Goal: Information Seeking & Learning: Learn about a topic

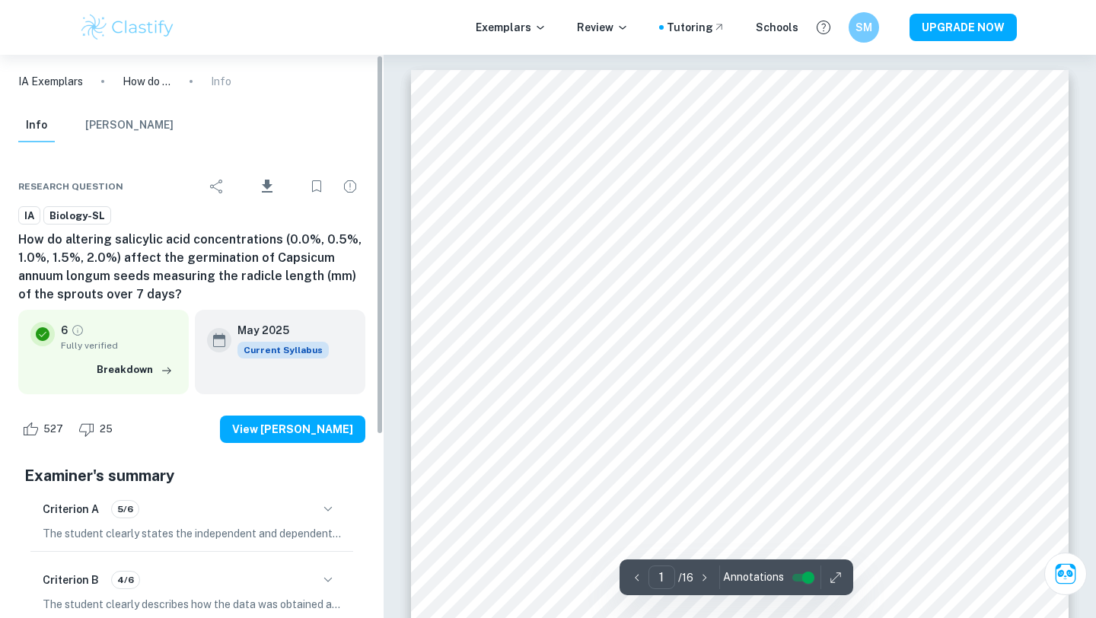
click at [271, 278] on h6 "How do altering salicylic acid concentrations (0.0%, 0.5%, 1.0%, 1.5%, 2.0%) af…" at bounding box center [191, 267] width 347 height 73
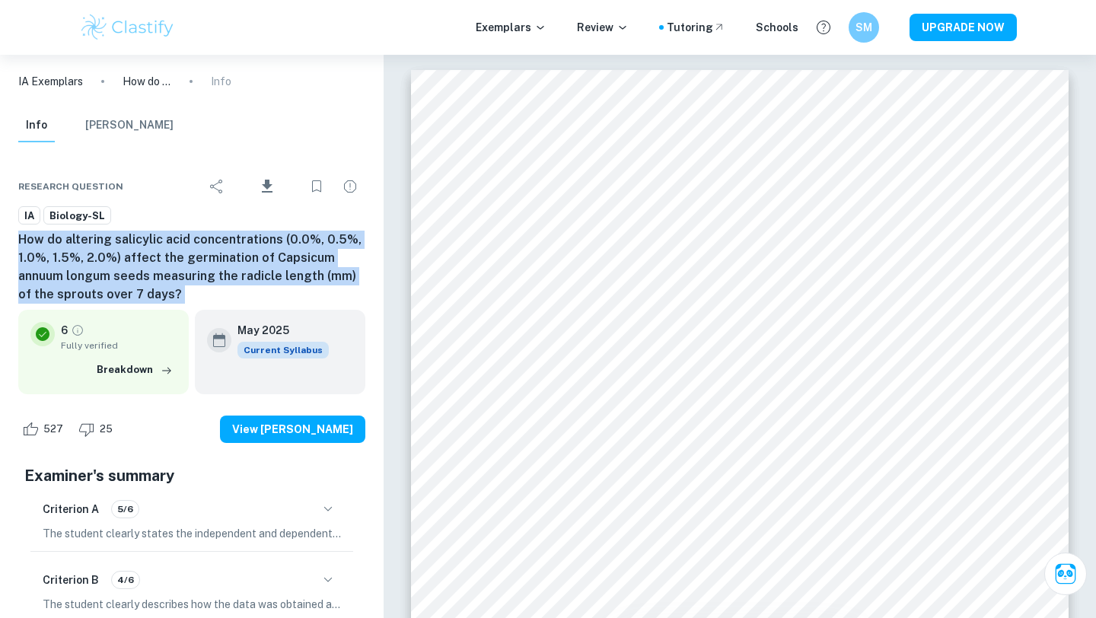
click at [271, 278] on h6 "How do altering salicylic acid concentrations (0.0%, 0.5%, 1.0%, 1.5%, 2.0%) af…" at bounding box center [191, 267] width 347 height 73
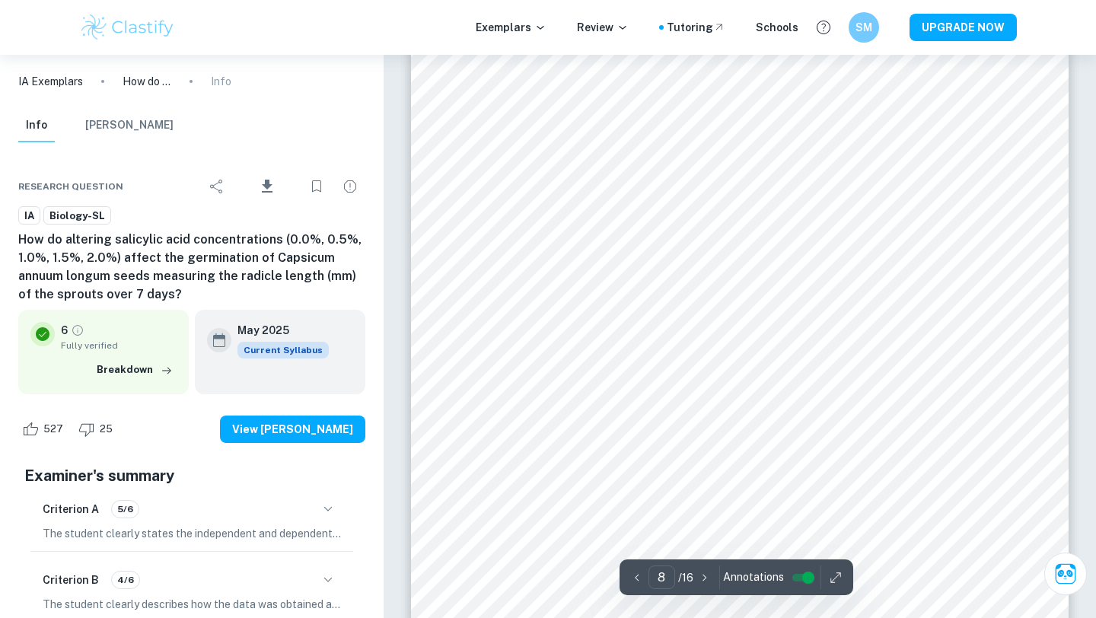
scroll to position [6799, 0]
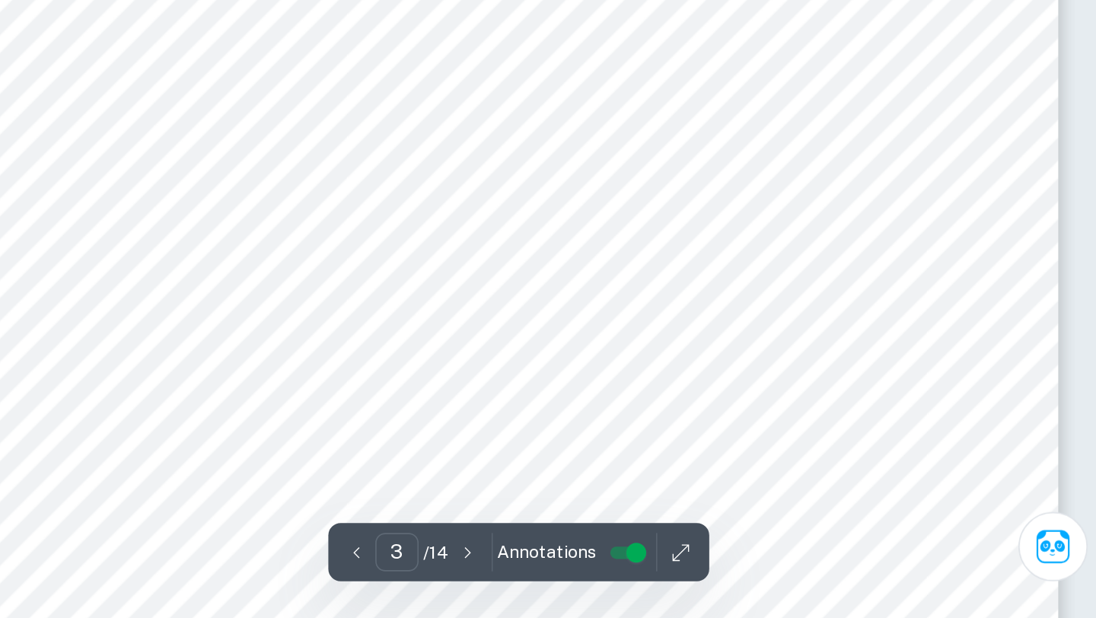
scroll to position [2449, 0]
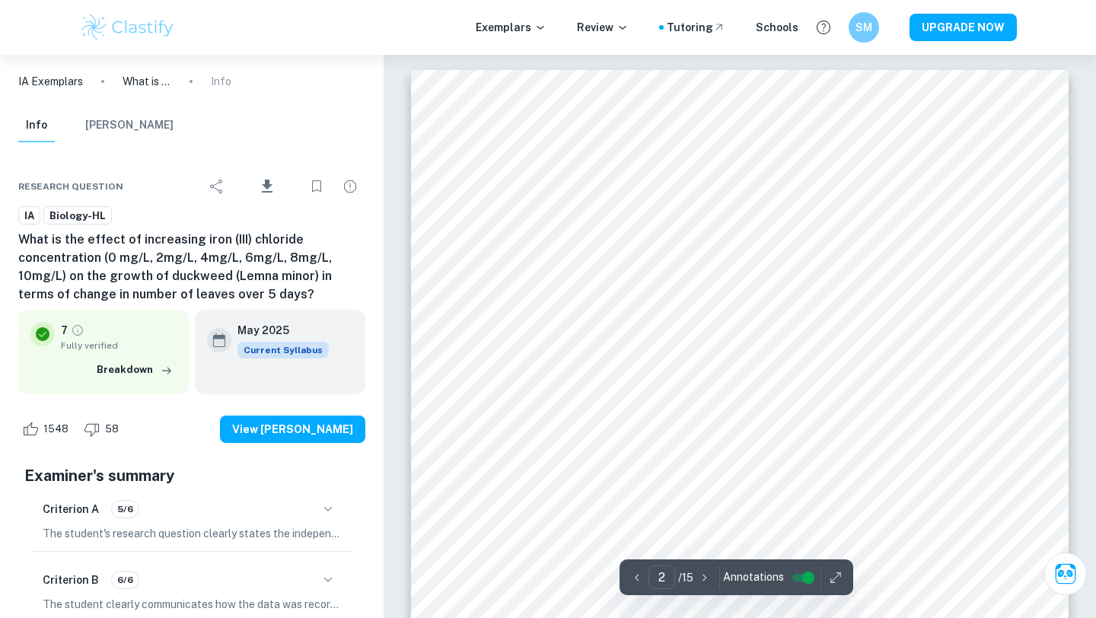
scroll to position [1189, 0]
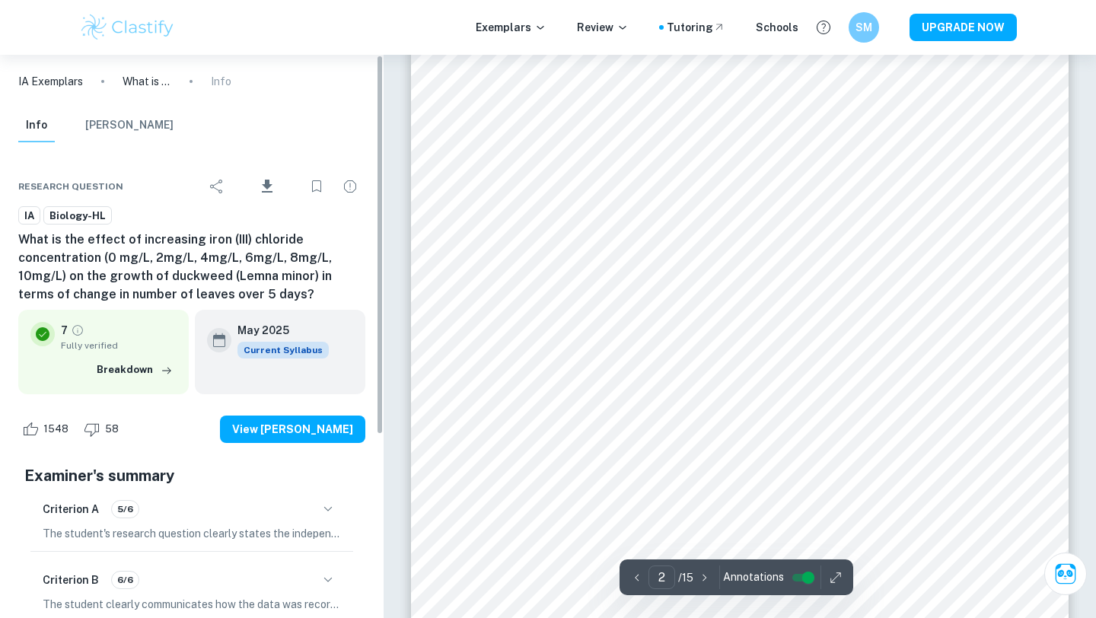
click at [179, 291] on h6 "What is the effect of increasing iron (III) chloride concentration (0 mg/L, 2mg…" at bounding box center [191, 267] width 347 height 73
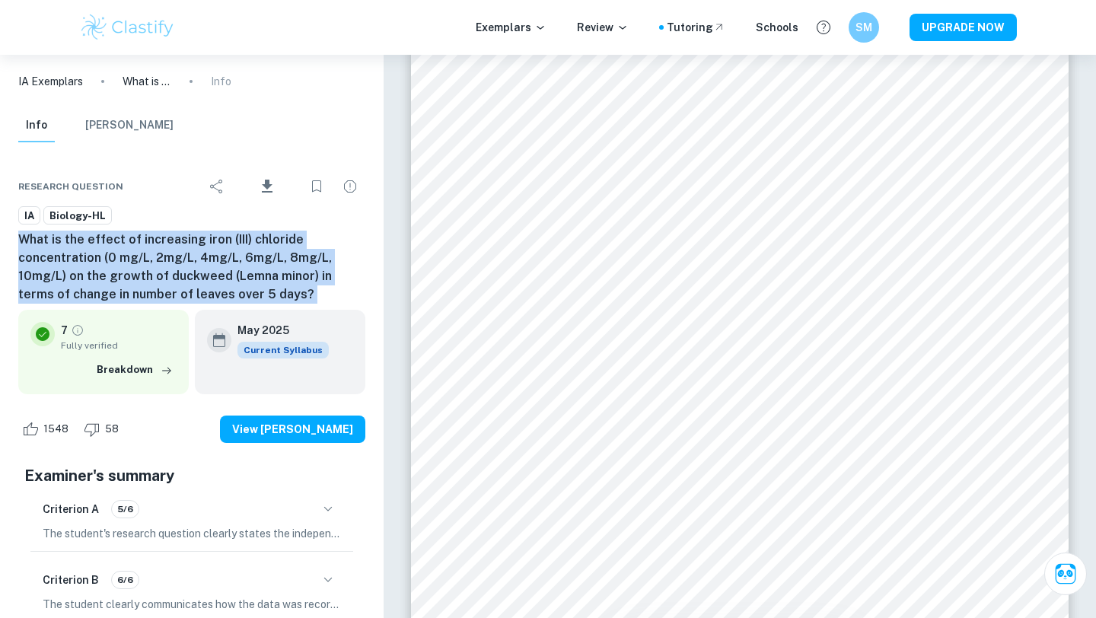
click at [179, 291] on h6 "What is the effect of increasing iron (III) chloride concentration (0 mg/L, 2mg…" at bounding box center [191, 267] width 347 height 73
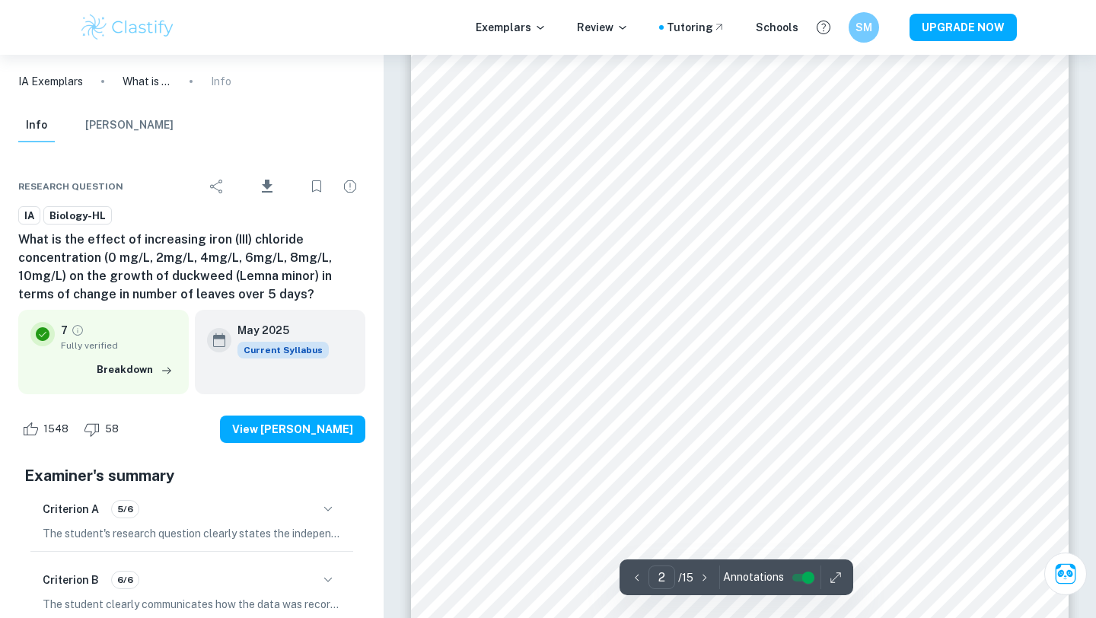
scroll to position [0, 0]
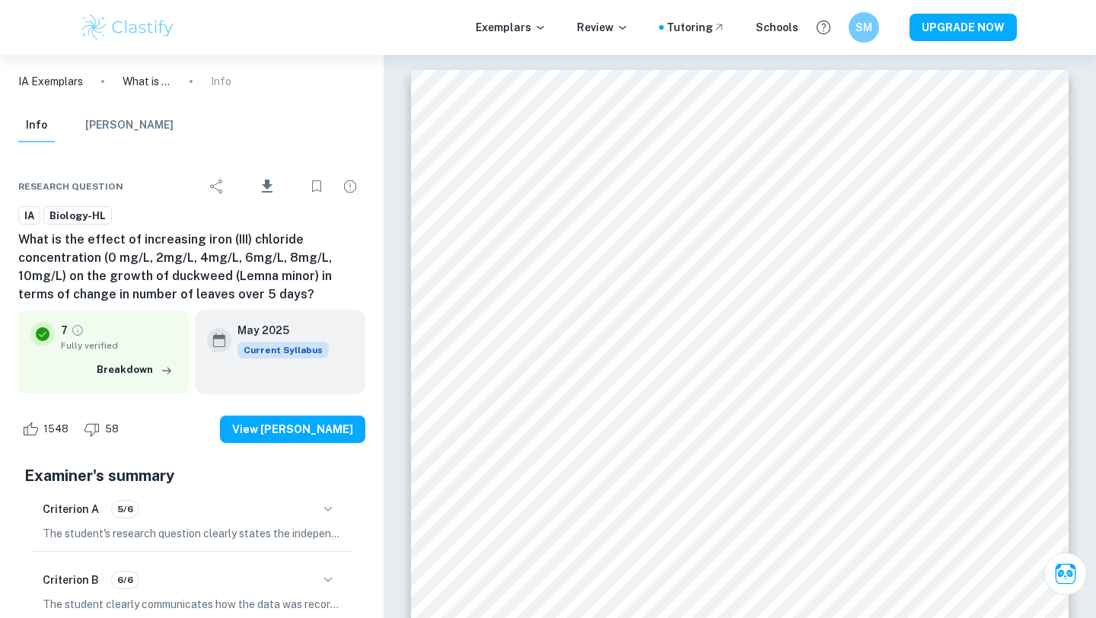
click at [136, 28] on img at bounding box center [127, 27] width 97 height 30
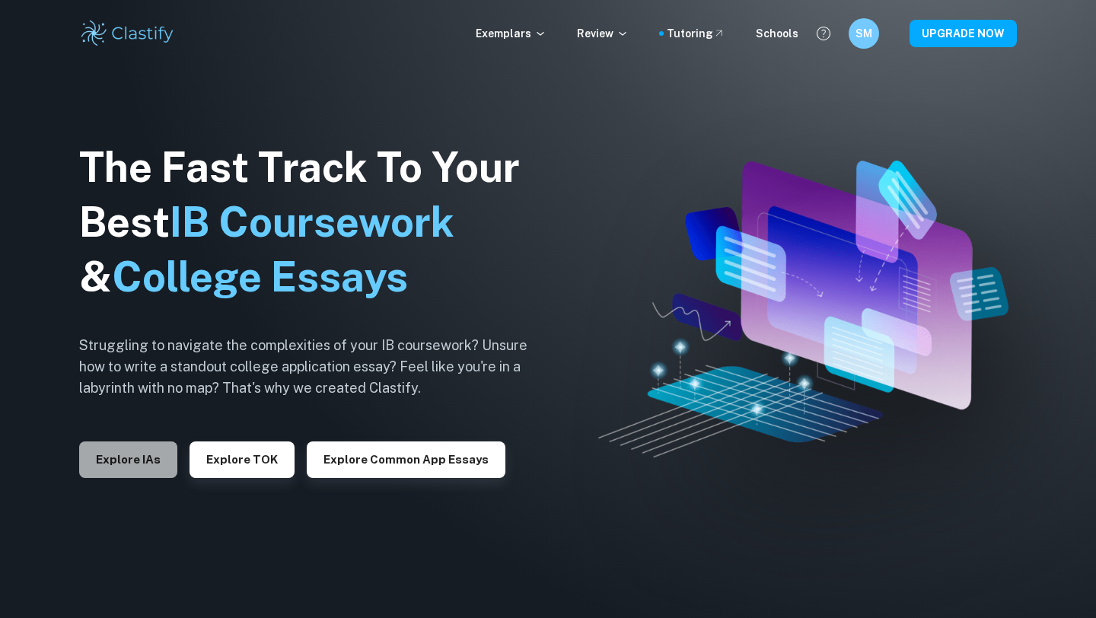
click at [126, 472] on button "Explore IAs" at bounding box center [128, 459] width 98 height 37
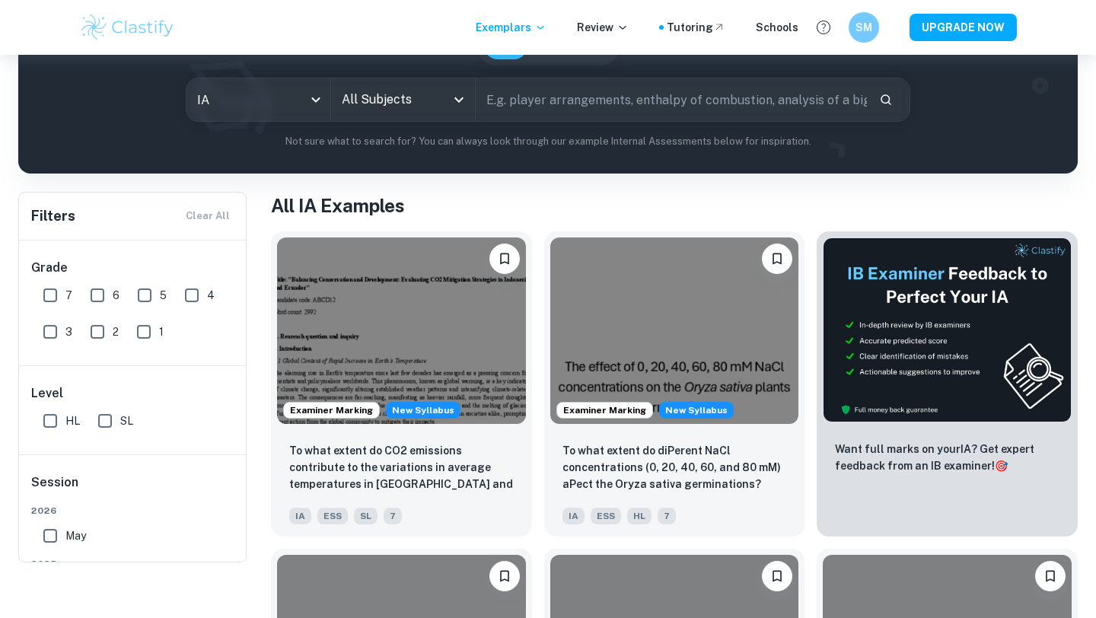
scroll to position [171, 0]
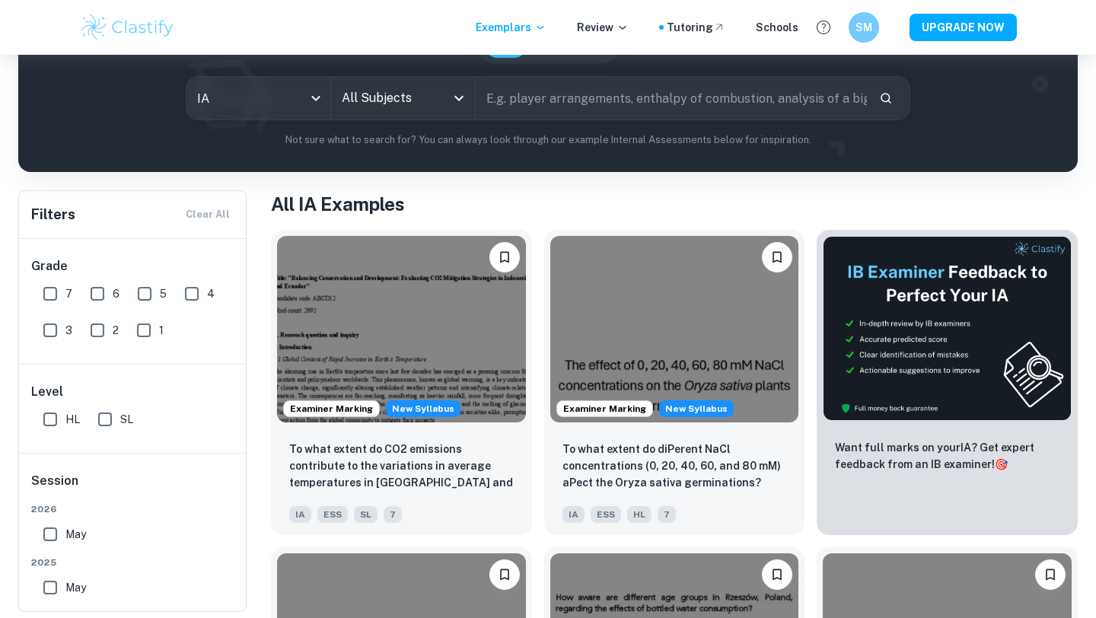
click at [431, 101] on input "All Subjects" at bounding box center [391, 98] width 107 height 29
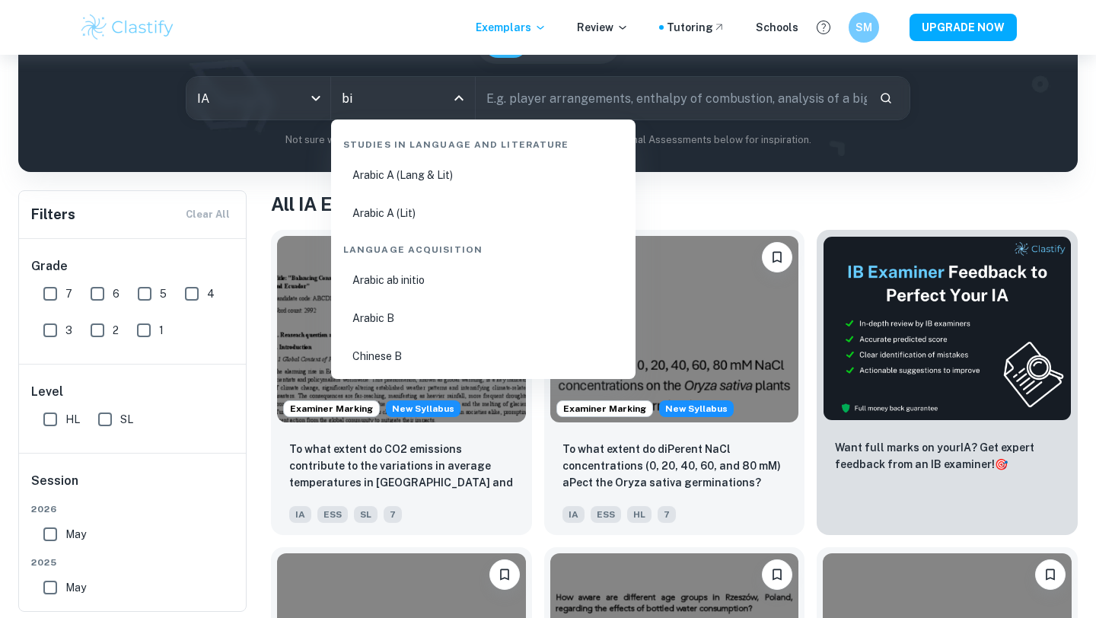
type input "bio"
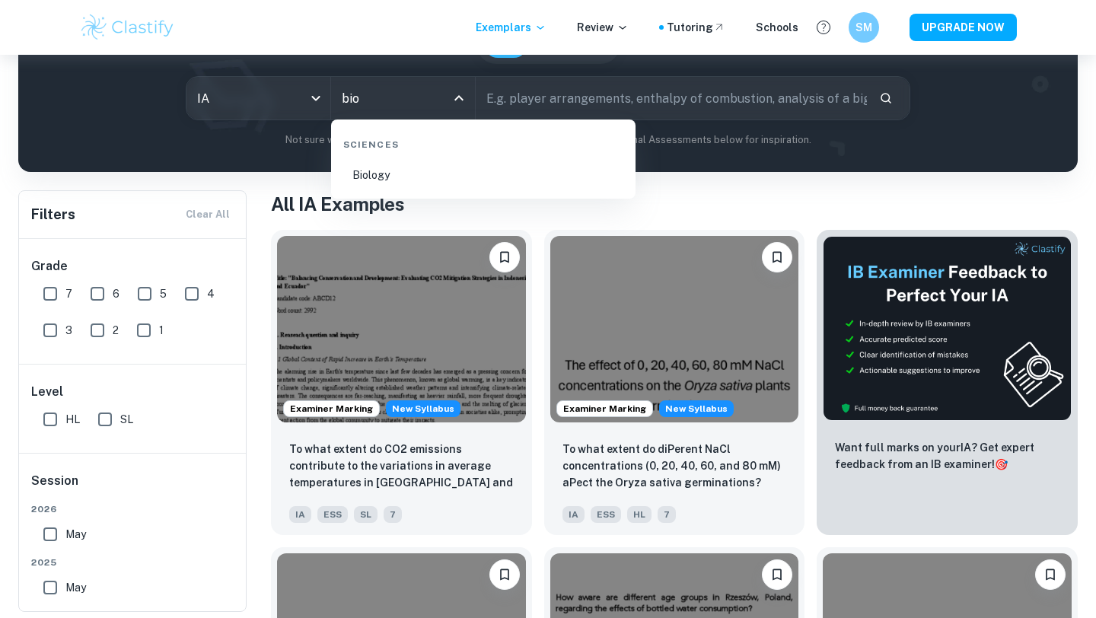
click at [435, 157] on div "Sciences" at bounding box center [483, 142] width 292 height 32
click at [423, 171] on li "Biology" at bounding box center [483, 175] width 292 height 35
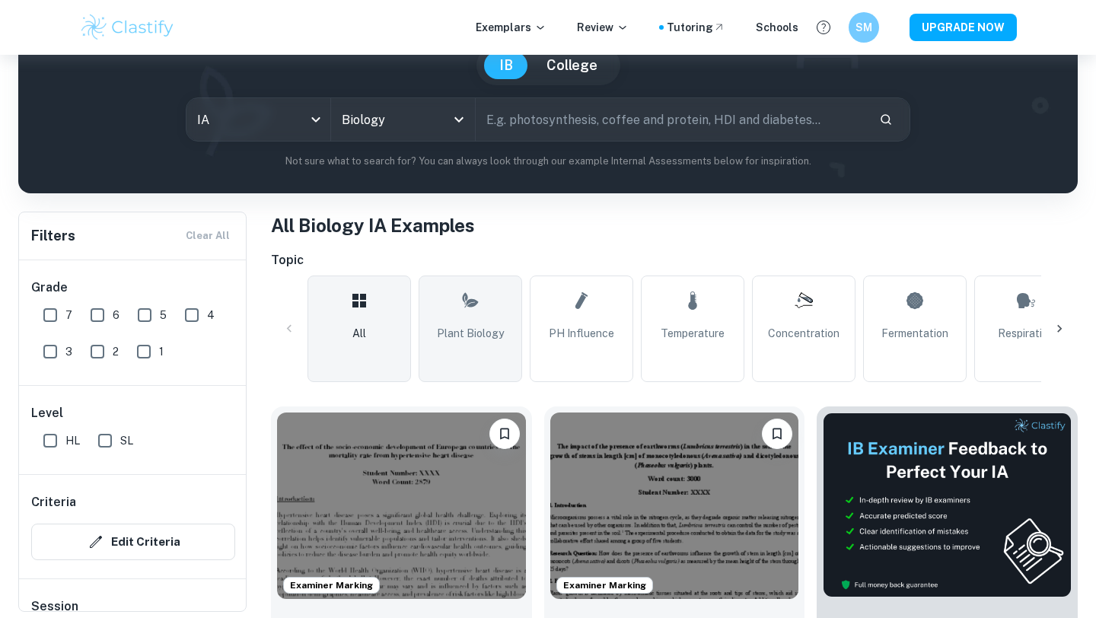
click at [452, 330] on span "Plant Biology" at bounding box center [470, 333] width 67 height 17
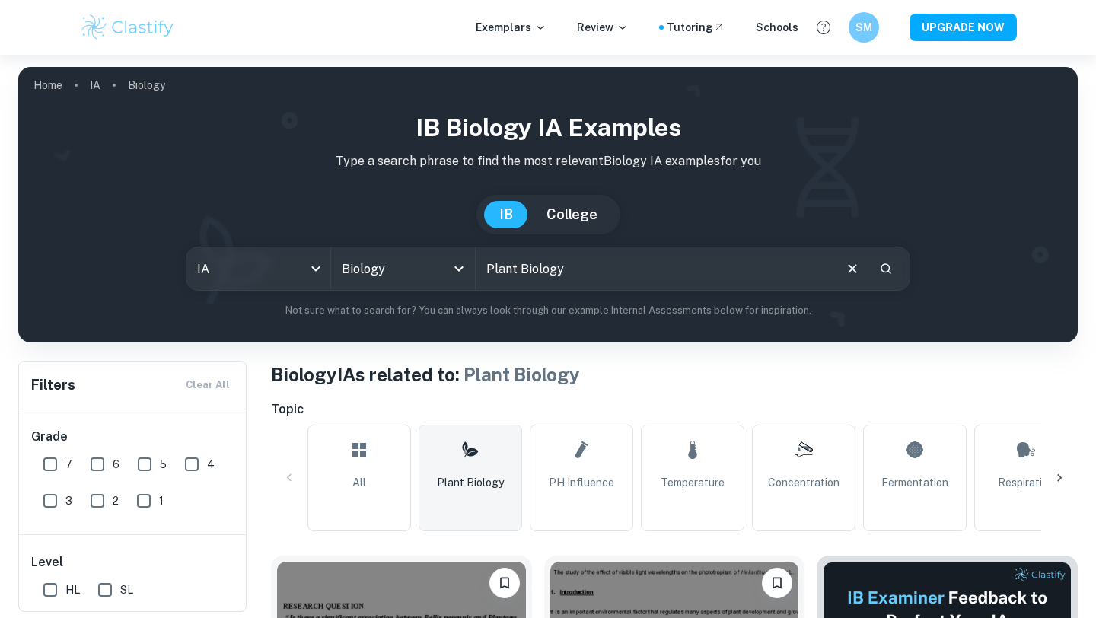
click at [527, 260] on input "Plant Biology" at bounding box center [654, 268] width 356 height 43
type input "germination"
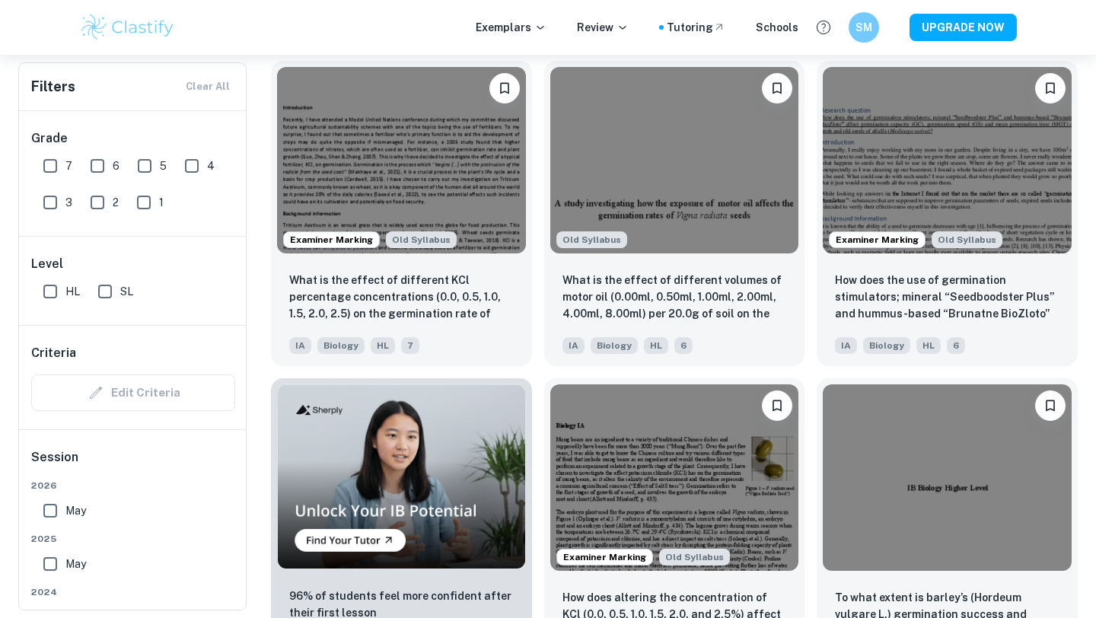
scroll to position [816, 0]
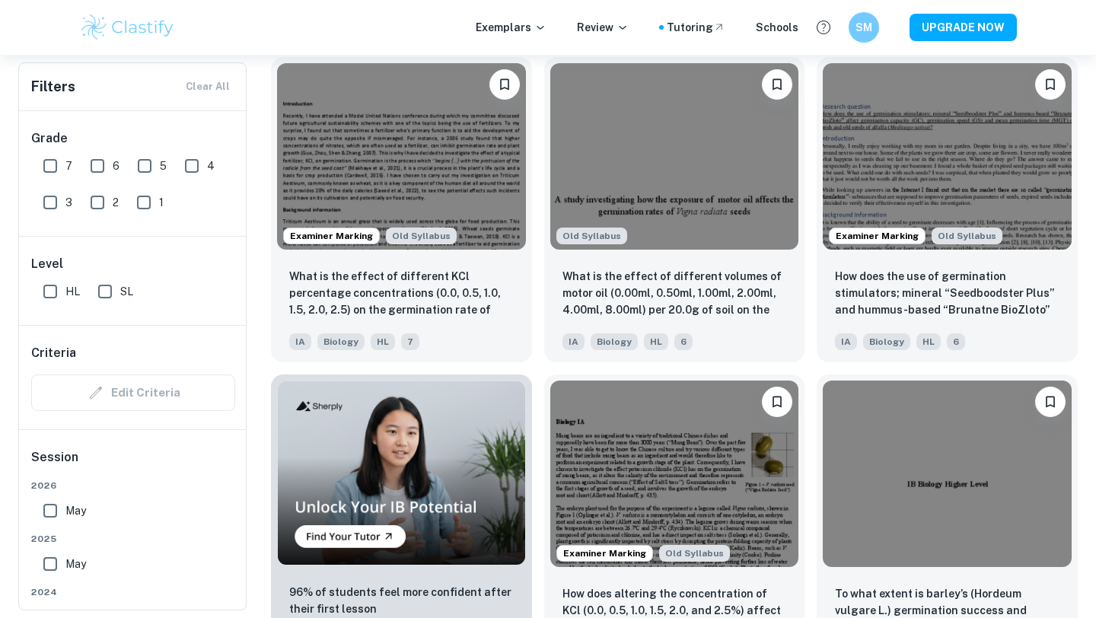
click at [538, 368] on div "Examiner Marking Old Syllabus How does altering the concentration of KCl (0.0, …" at bounding box center [668, 520] width 273 height 317
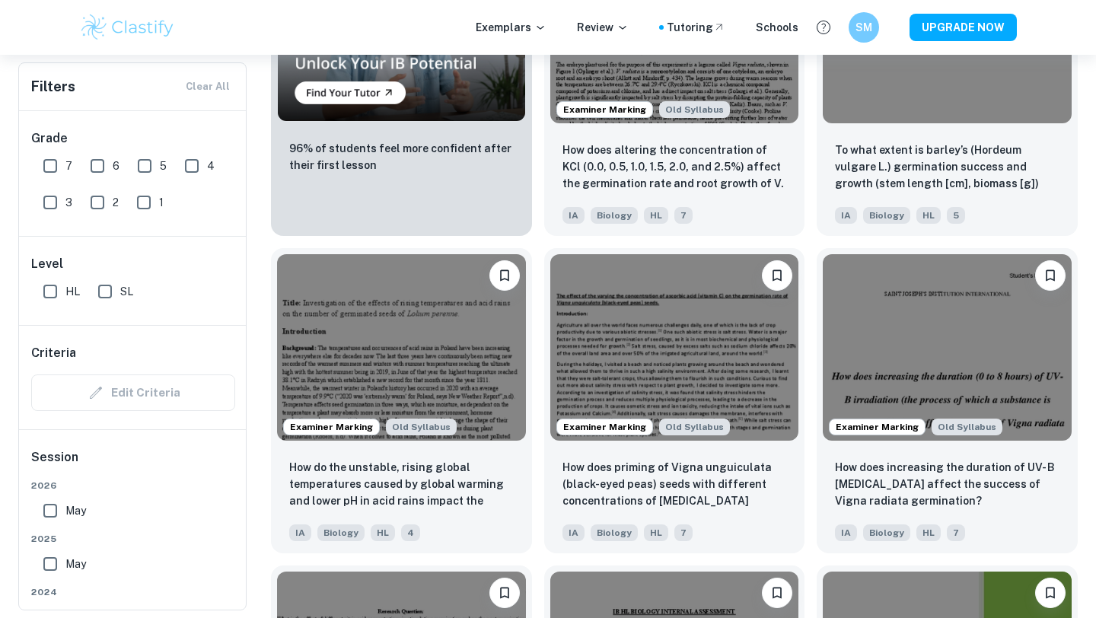
scroll to position [1263, 0]
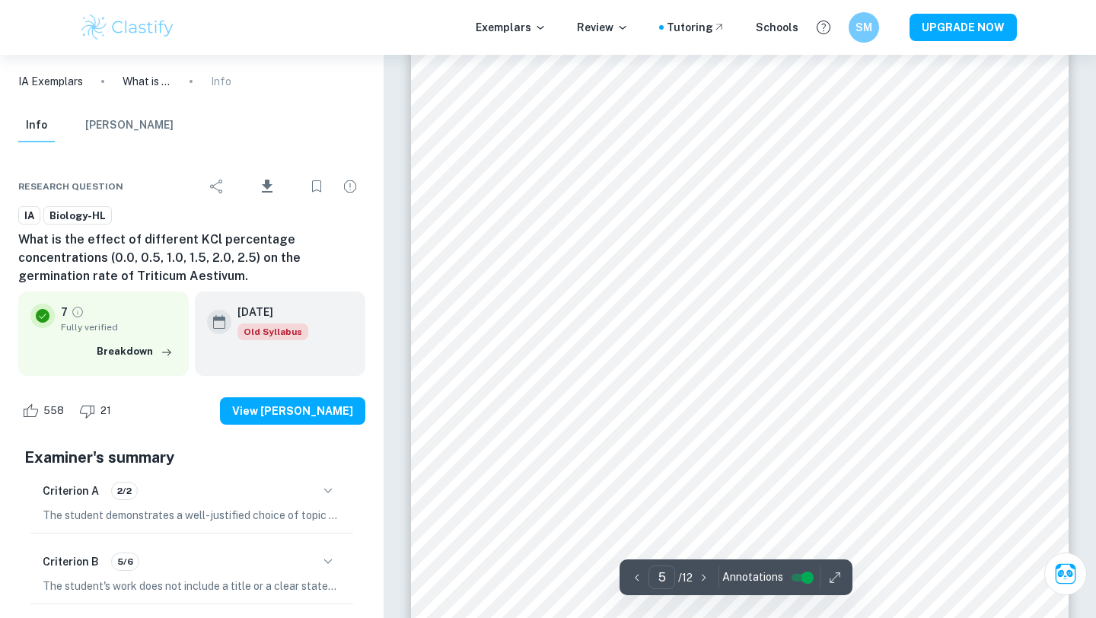
scroll to position [4160, 0]
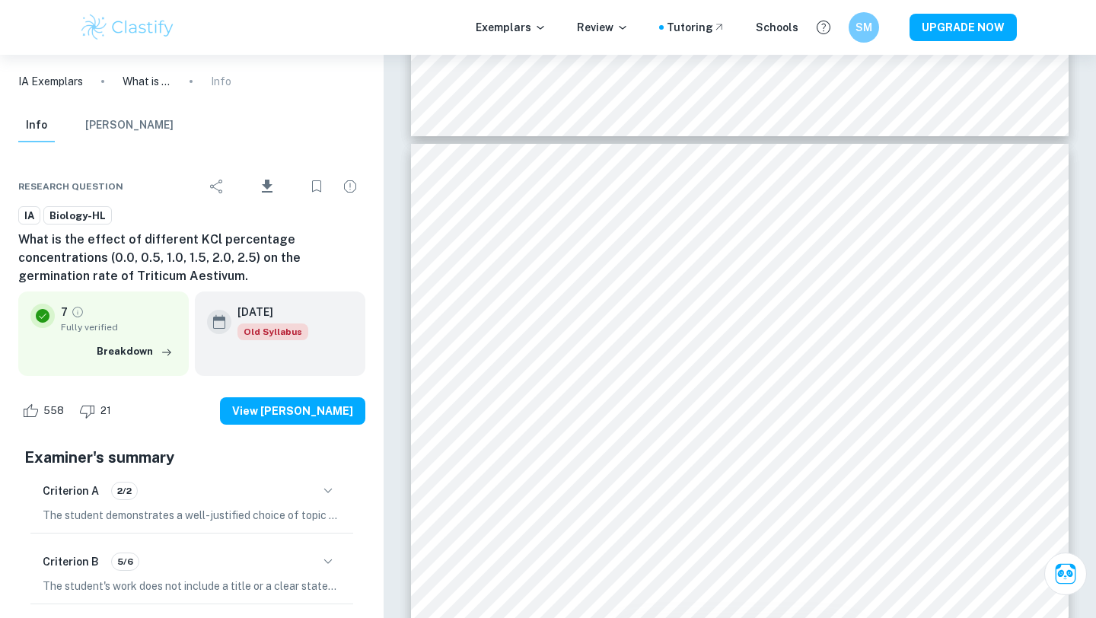
type input "4"
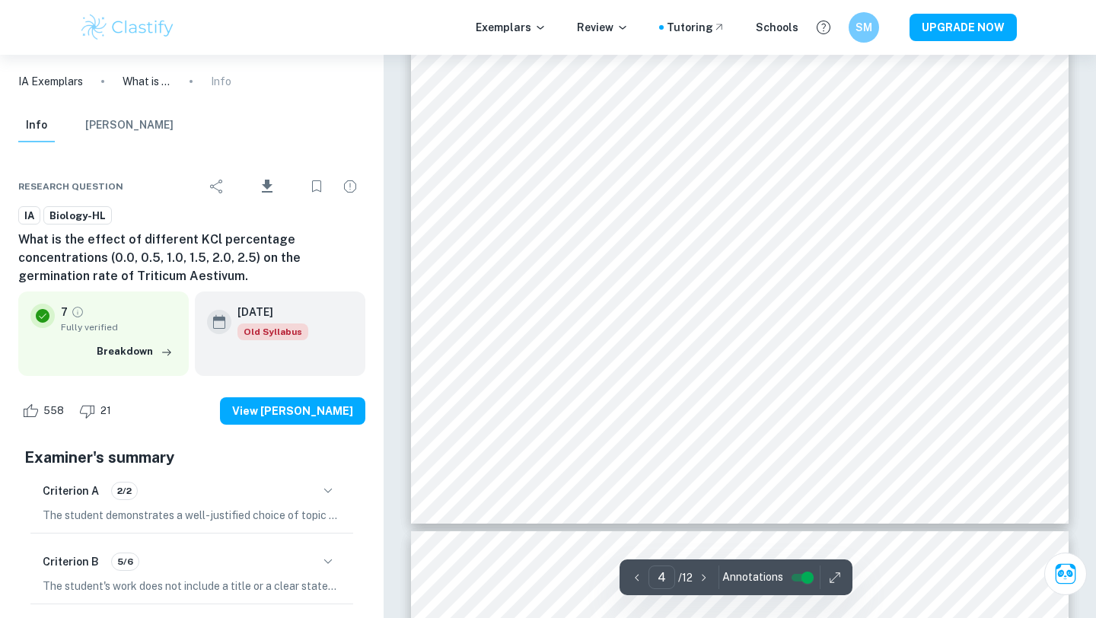
scroll to position [3186, 0]
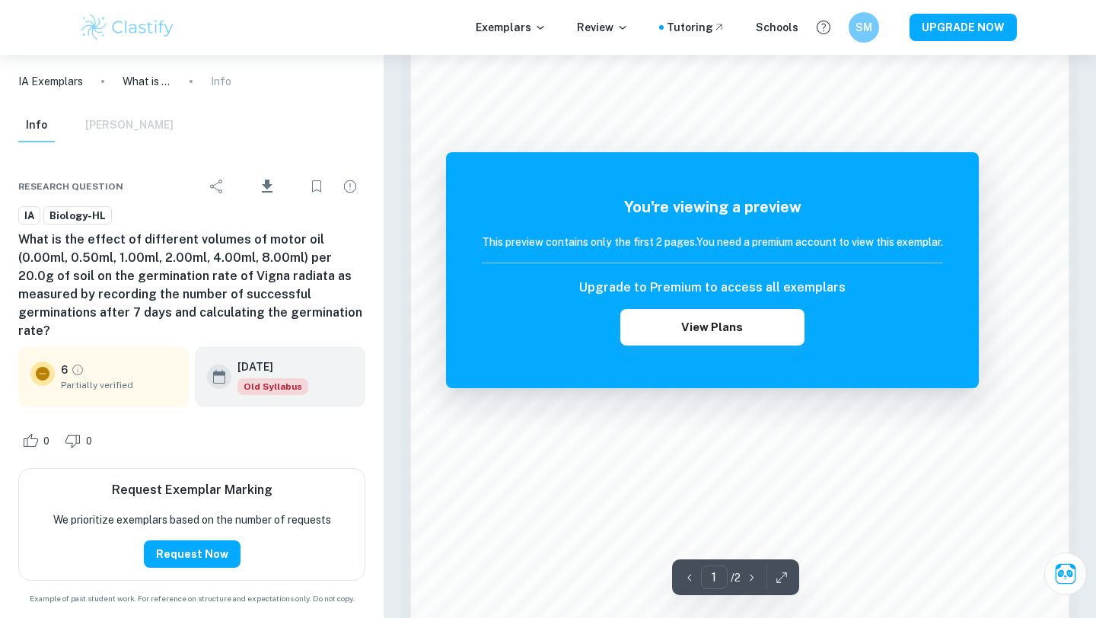
scroll to position [1156, 0]
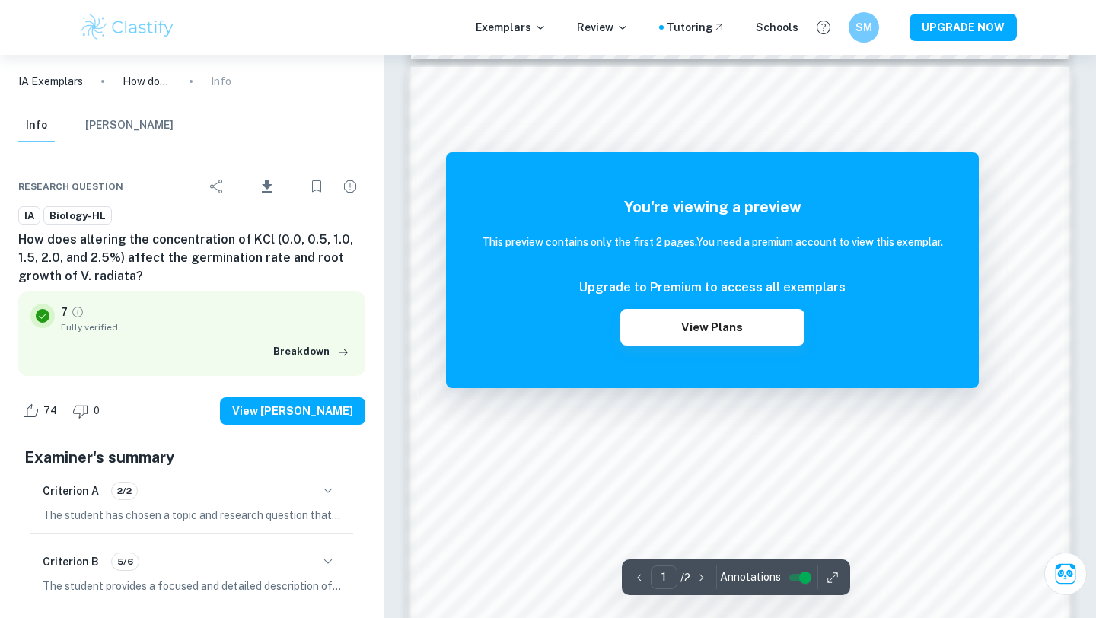
scroll to position [1076, 0]
